Goal: Information Seeking & Learning: Check status

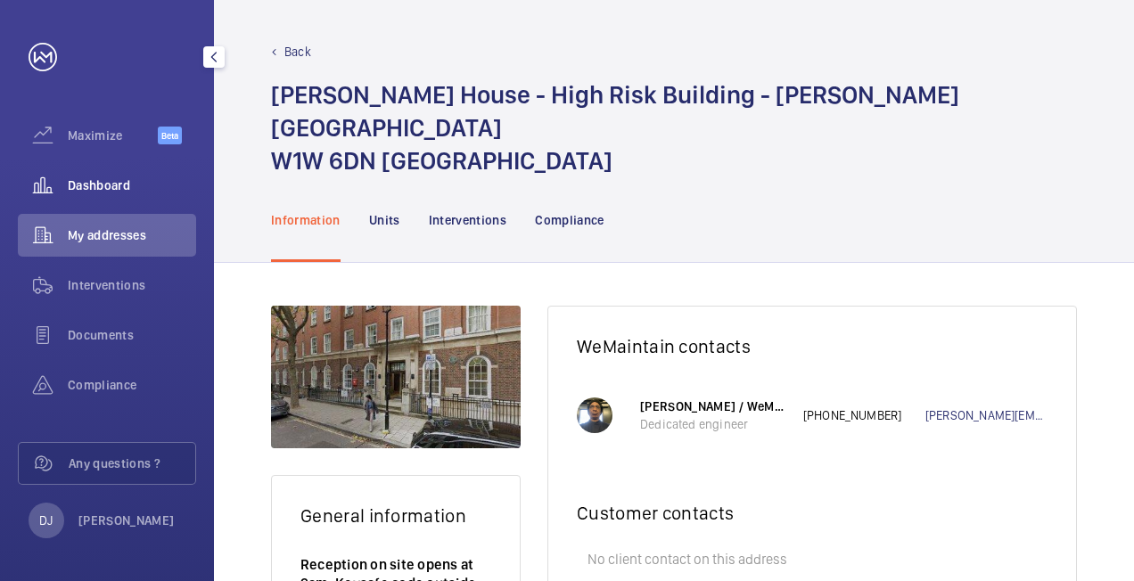
click at [94, 197] on div "Dashboard" at bounding box center [107, 185] width 178 height 43
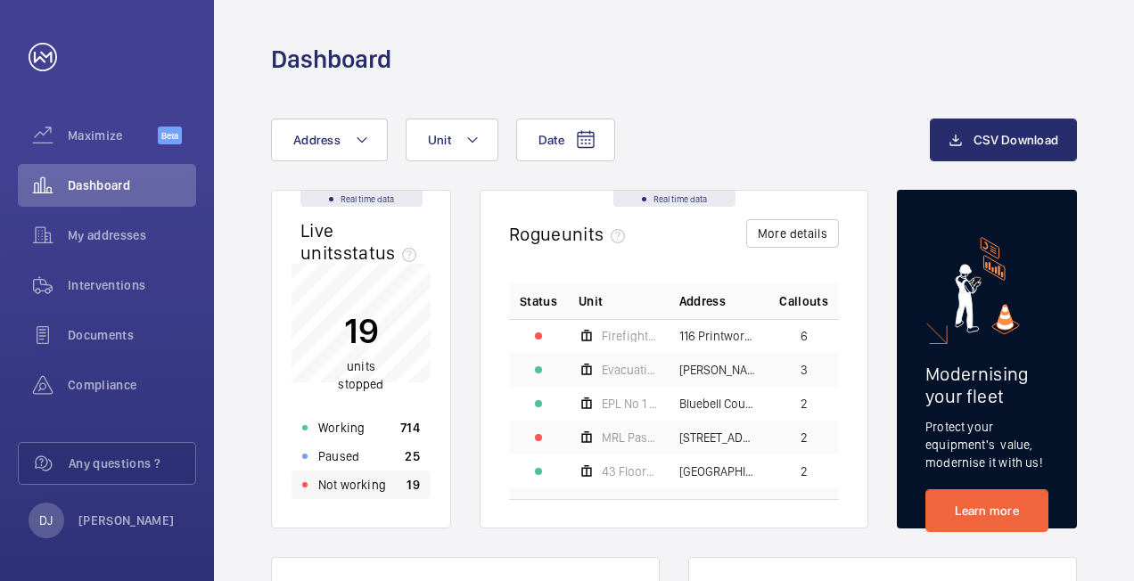
click at [385, 489] on div "Not working 19" at bounding box center [361, 485] width 139 height 29
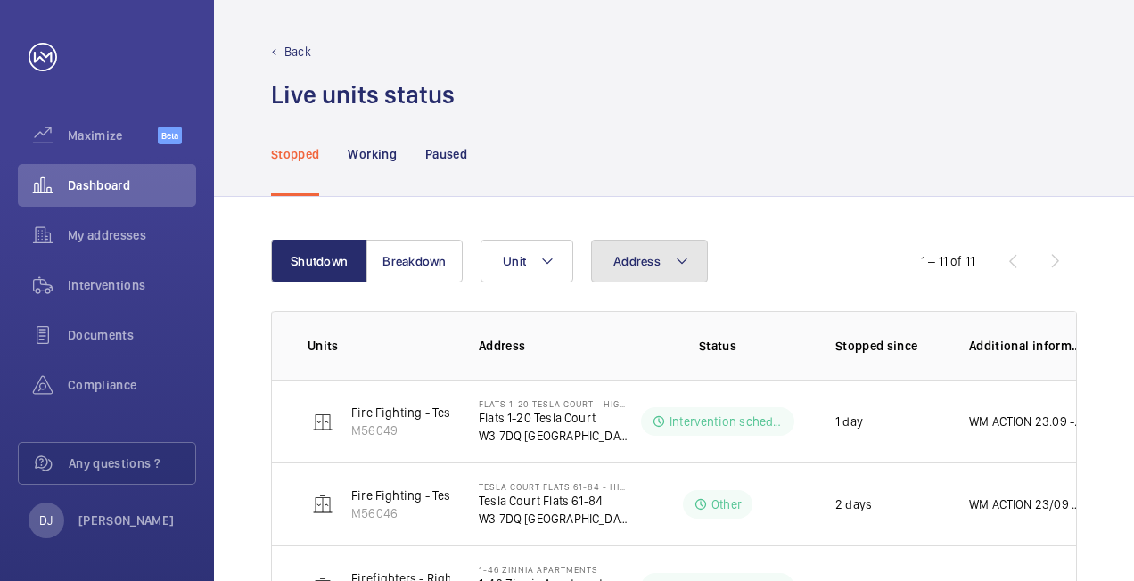
click at [642, 272] on button "Address" at bounding box center [649, 261] width 117 height 43
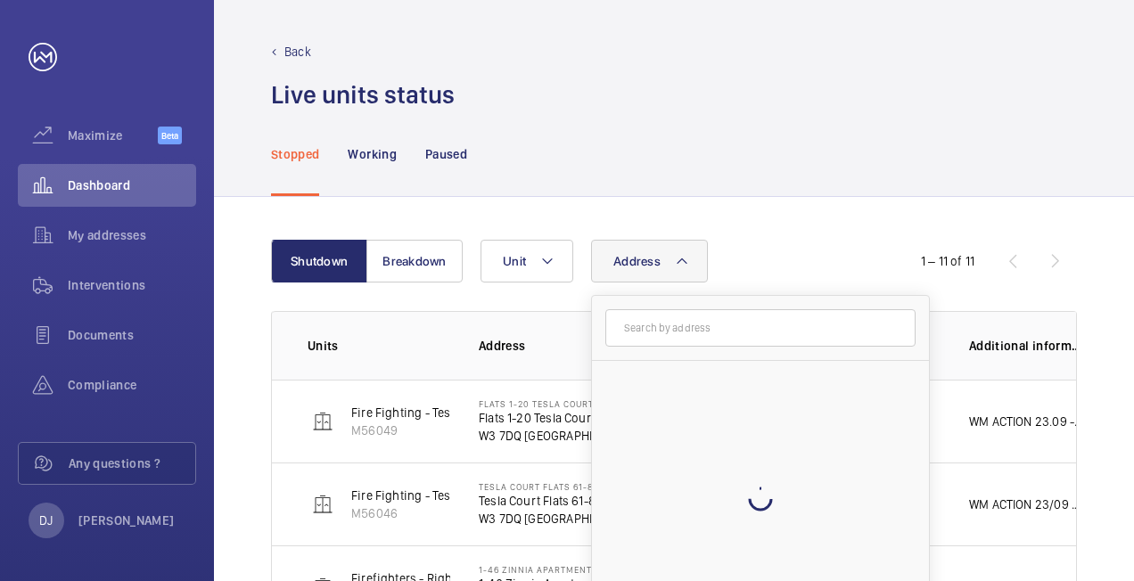
click at [660, 339] on input "text" at bounding box center [760, 327] width 310 height 37
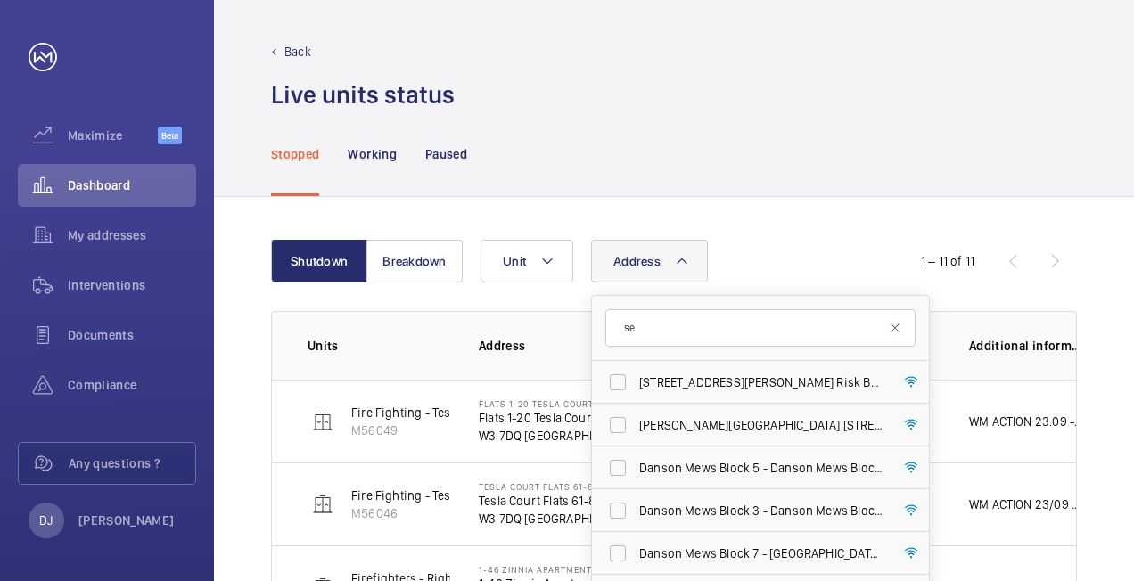
type input "s"
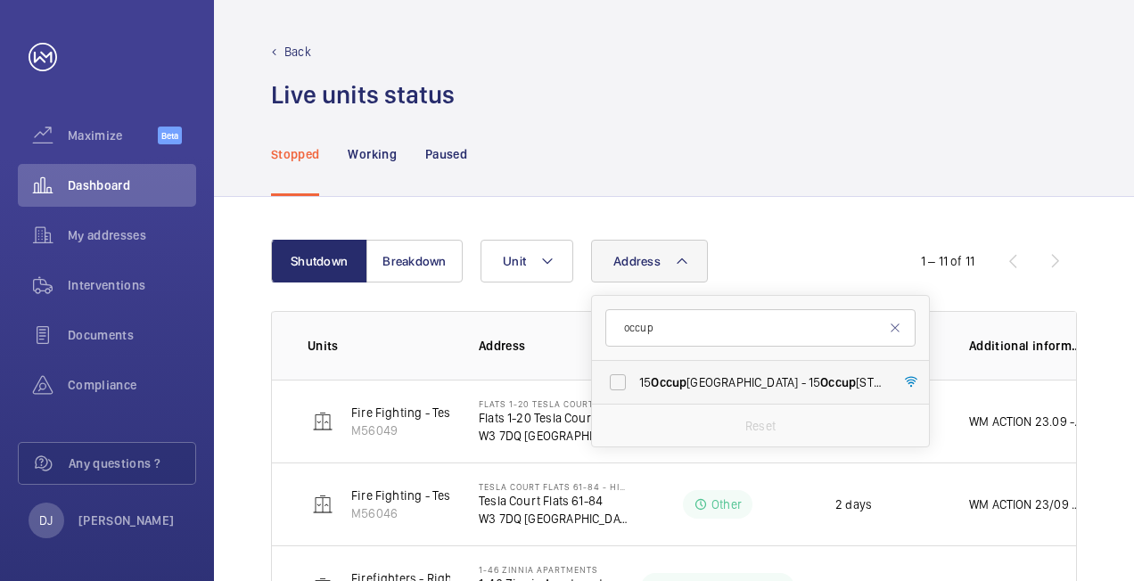
type input "occup"
click at [737, 382] on span "[STREET_ADDRESS]" at bounding box center [761, 383] width 245 height 18
click at [636, 382] on input "[STREET_ADDRESS]" at bounding box center [618, 383] width 36 height 36
checkbox input "true"
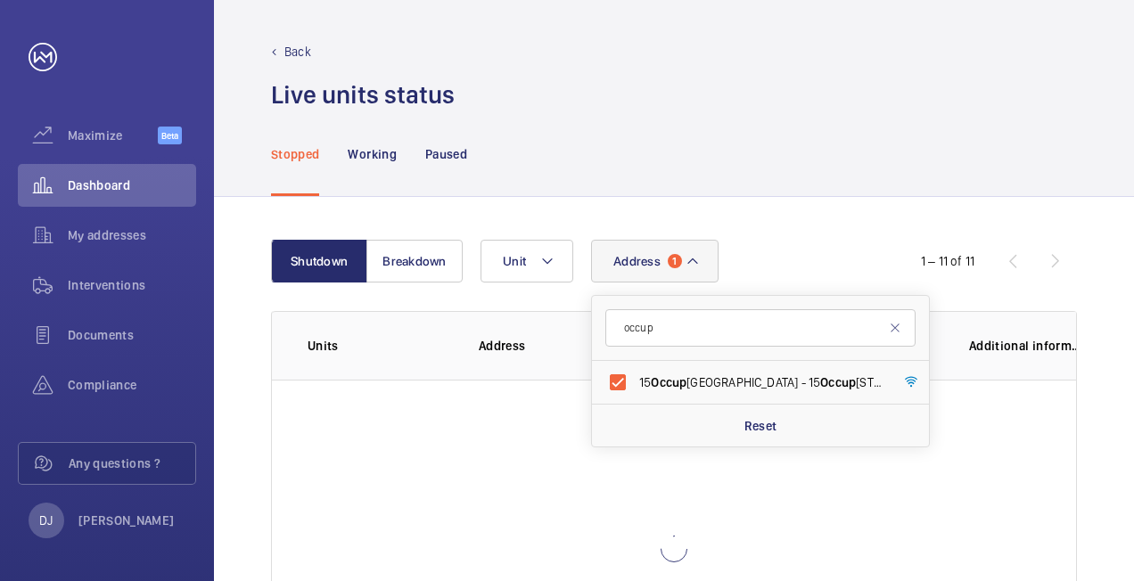
click at [788, 210] on div "Shutdown Breakdown Address 1 occup [GEOGRAPHIC_DATA] - [GEOGRAPHIC_DATA] Reset …" at bounding box center [674, 479] width 920 height 564
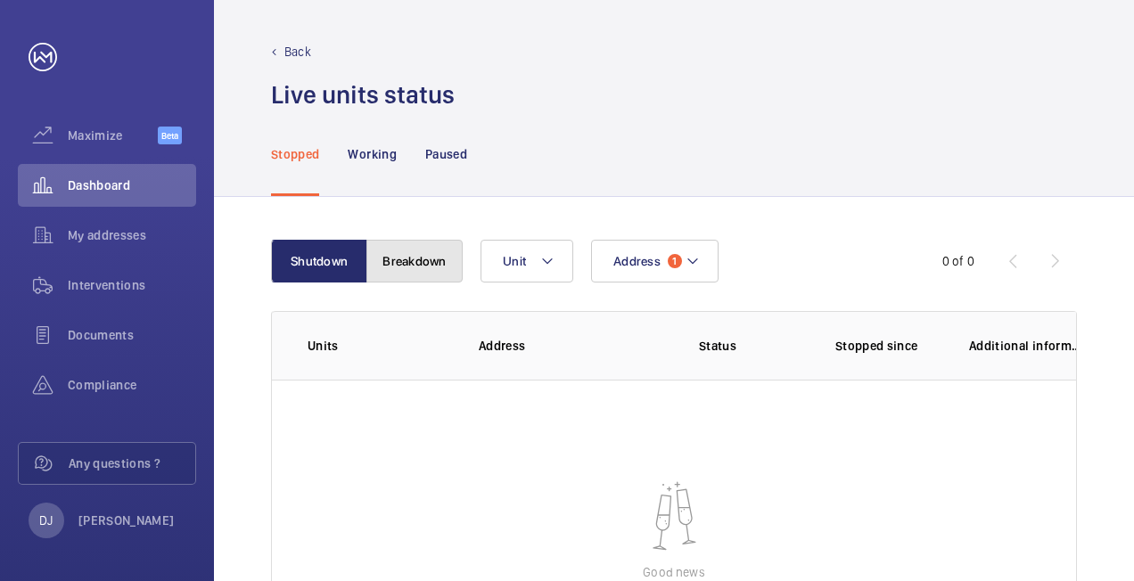
click at [444, 263] on button "Breakdown" at bounding box center [415, 261] width 96 height 43
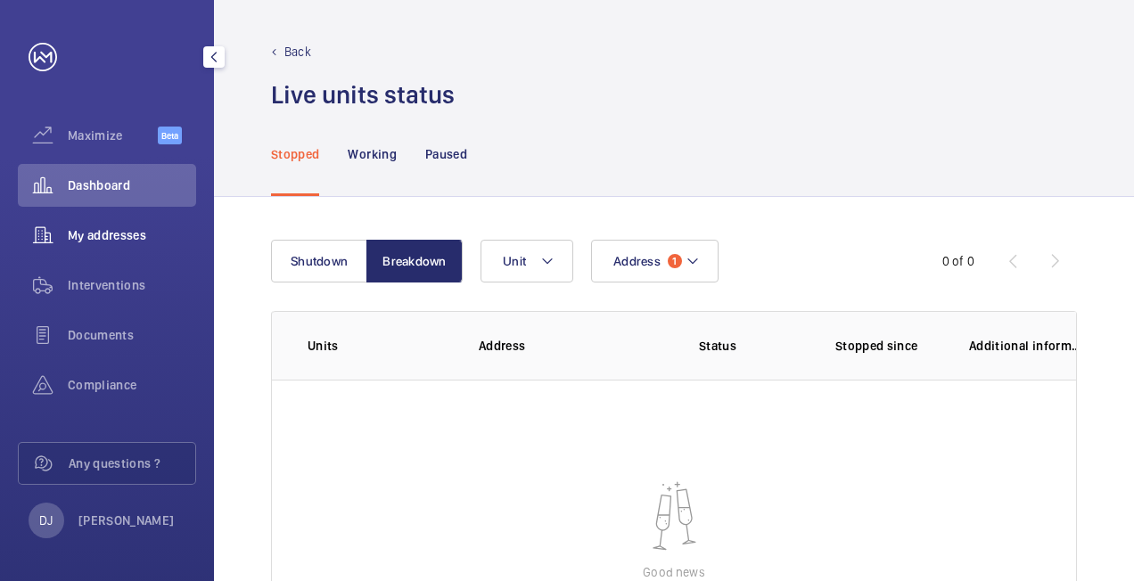
click at [139, 222] on div "My addresses" at bounding box center [107, 235] width 178 height 43
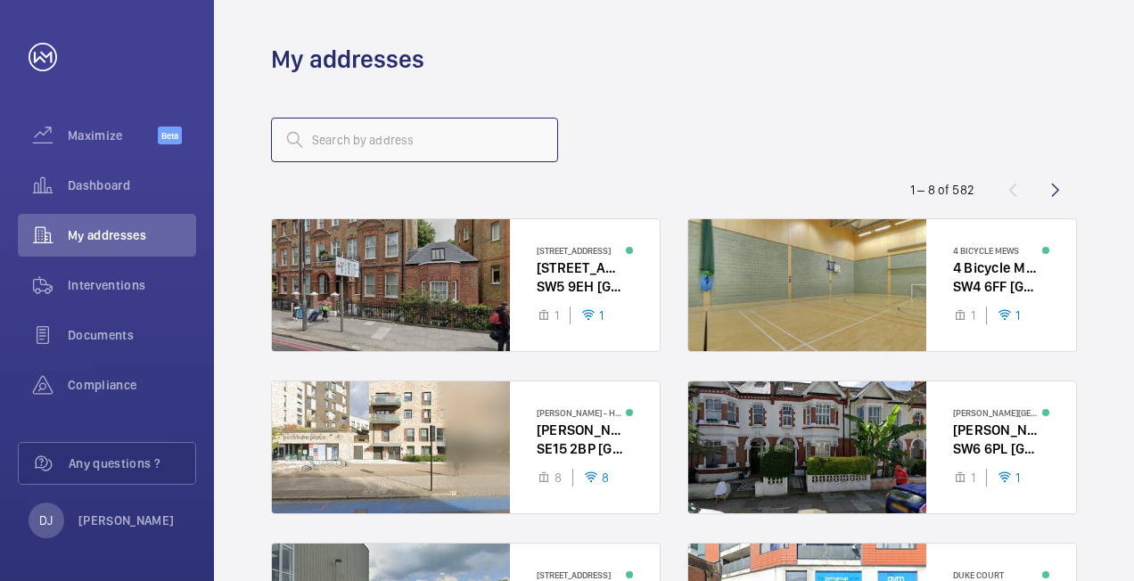
click at [431, 139] on input "text" at bounding box center [414, 140] width 287 height 45
type input "occupation road"
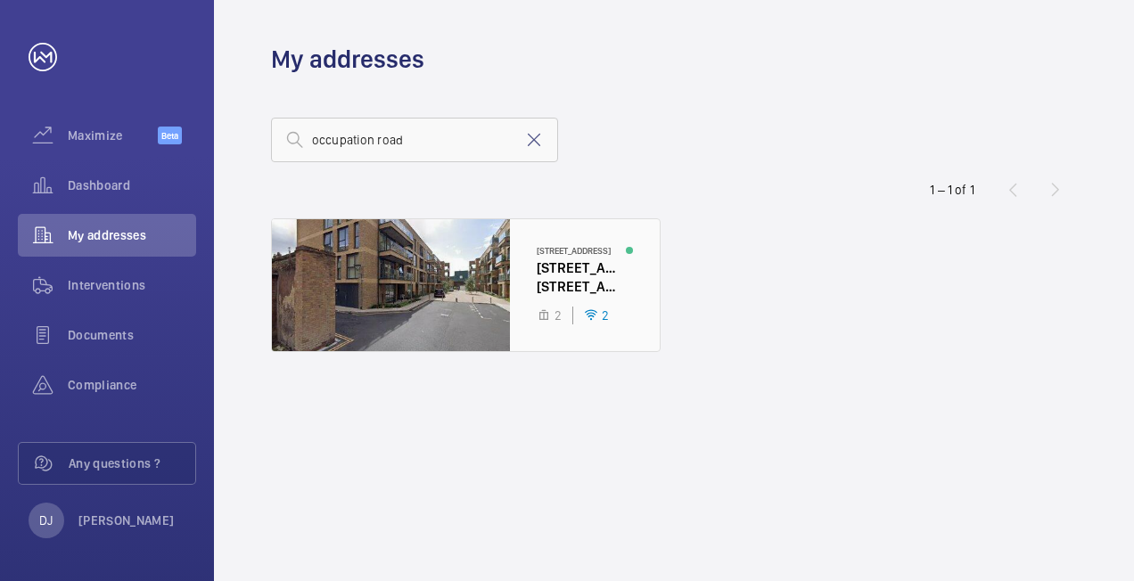
click at [533, 293] on div at bounding box center [466, 285] width 388 height 132
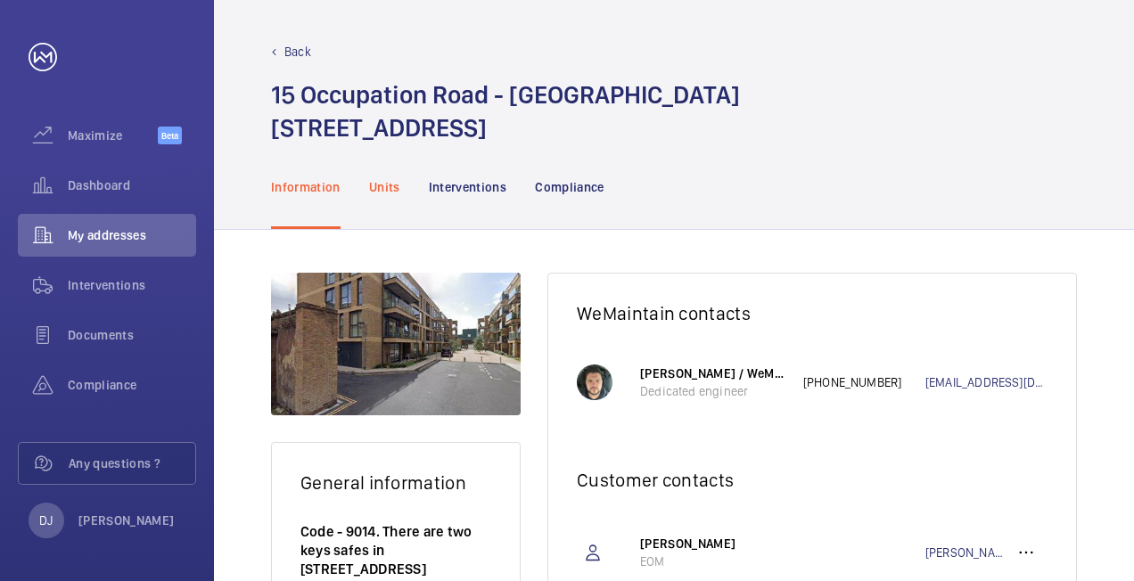
click at [394, 185] on p "Units" at bounding box center [384, 187] width 31 height 18
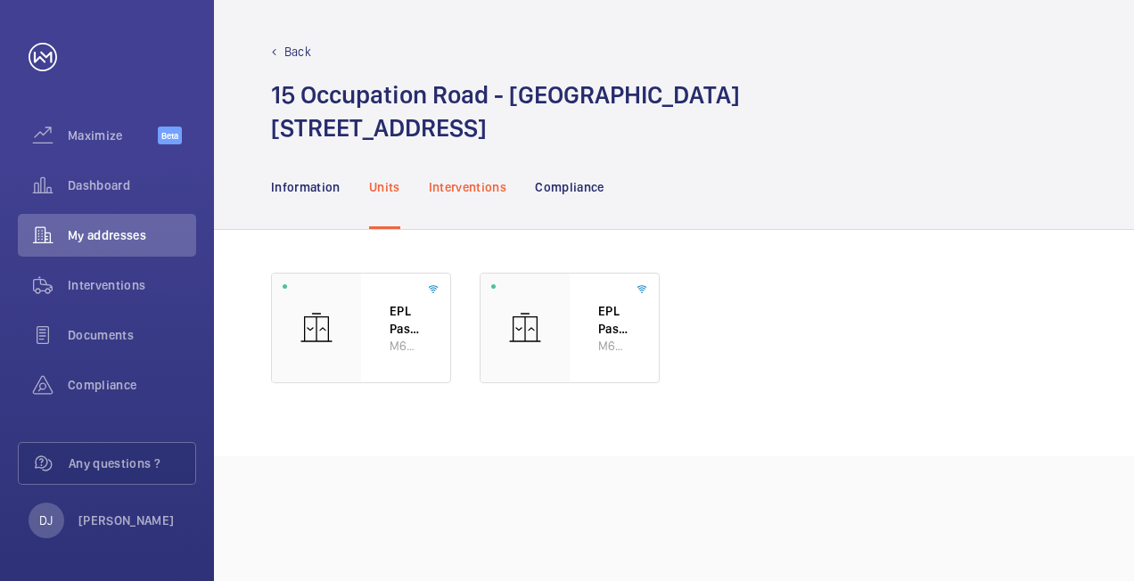
click at [494, 194] on p "Interventions" at bounding box center [468, 187] width 78 height 18
